Goal: Task Accomplishment & Management: Use online tool/utility

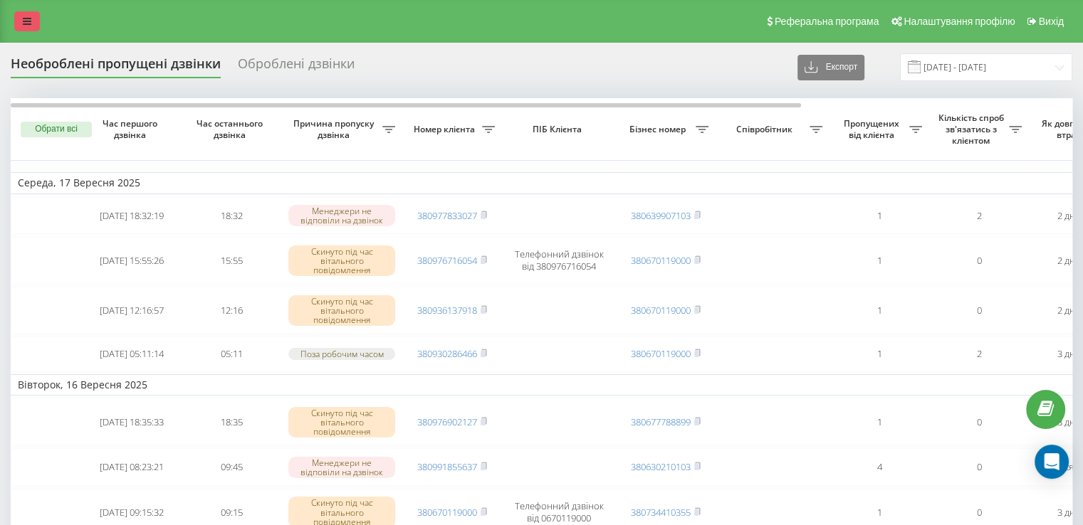
click at [39, 11] on div "Реферальна програма Налаштування профілю Вихід" at bounding box center [541, 21] width 1083 height 43
click at [21, 9] on div "Реферальна програма Налаштування профілю Вихід" at bounding box center [541, 21] width 1083 height 43
click at [23, 24] on icon at bounding box center [27, 21] width 9 height 10
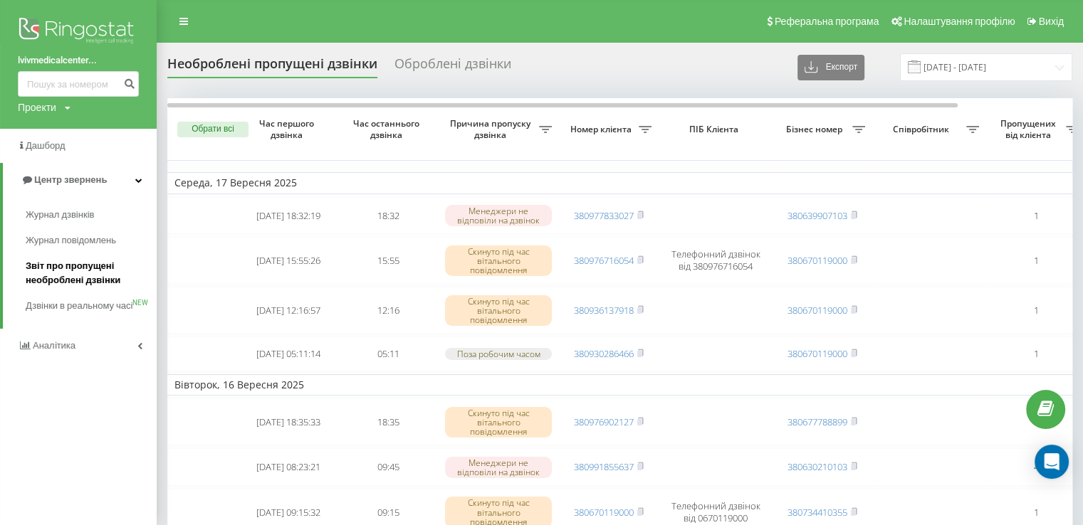
click at [110, 287] on span "Звіт про пропущені необроблені дзвінки" at bounding box center [88, 273] width 124 height 28
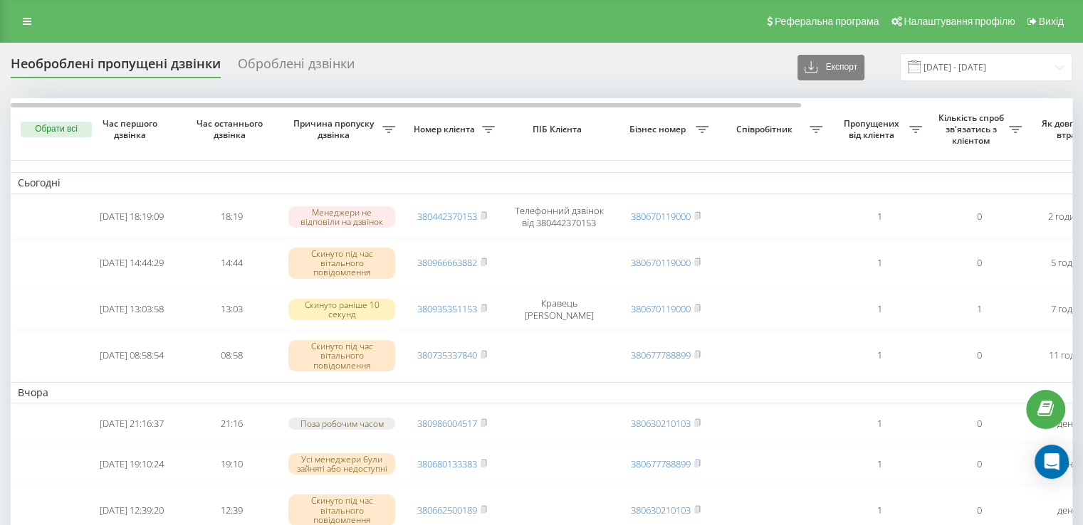
click at [65, 27] on div "Реферальна програма Налаштування профілю Вихід" at bounding box center [541, 21] width 1083 height 43
click at [0, 1] on div "Реферальна програма Налаштування профілю Вихід" at bounding box center [541, 21] width 1083 height 43
click at [25, 13] on link at bounding box center [27, 21] width 26 height 20
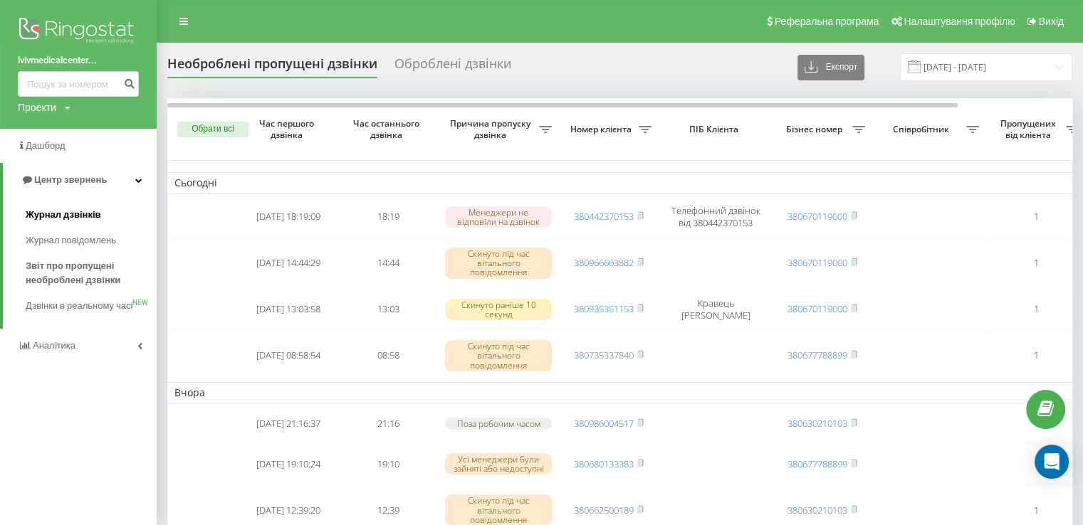
click at [93, 205] on link "Журнал дзвінків" at bounding box center [91, 215] width 131 height 26
